Goal: Check status: Check status

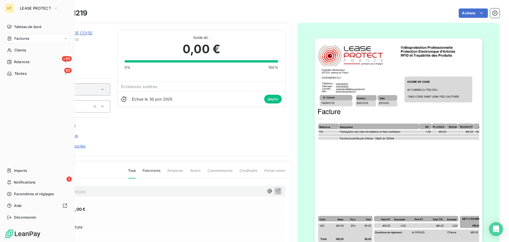
click at [15, 40] on span "Factures" at bounding box center [21, 38] width 15 height 5
click at [14, 52] on span "Clients" at bounding box center [20, 50] width 12 height 5
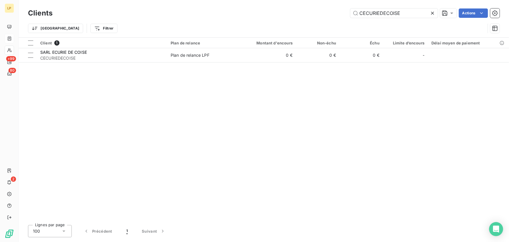
click at [434, 13] on icon at bounding box center [433, 13] width 6 height 6
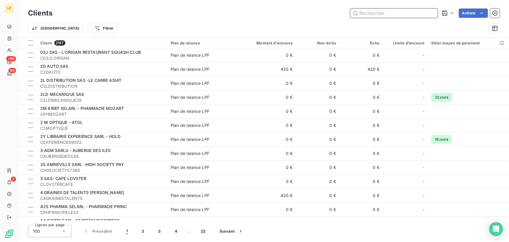
click at [402, 17] on input "text" at bounding box center [394, 12] width 88 height 9
paste input "CDISTRIBAT47700"
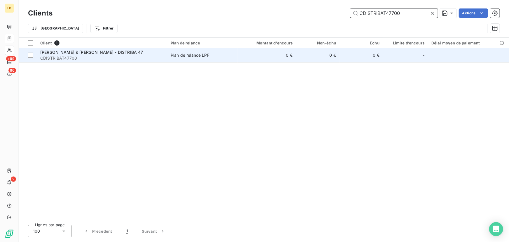
type input "CDISTRIBAT47700"
click at [312, 55] on td "0 €" at bounding box center [317, 55] width 43 height 14
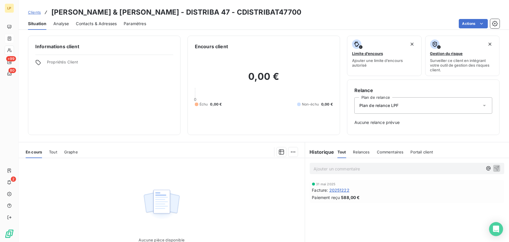
click at [337, 188] on span "20251222" at bounding box center [339, 190] width 20 height 6
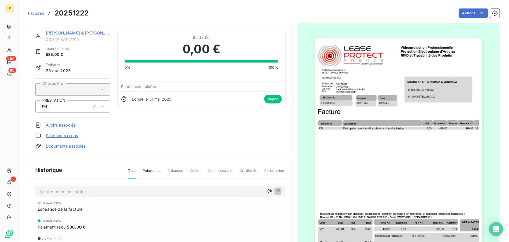
click at [399, 133] on img "button" at bounding box center [399, 156] width 168 height 237
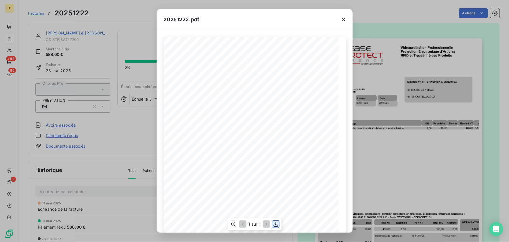
click at [277, 225] on icon "button" at bounding box center [275, 223] width 5 height 5
click at [119, 123] on div "20251222.pdf N° Contrat Numéro 20251222 [DATE] FA2505003 Date Protection électr…" at bounding box center [254, 121] width 509 height 242
